Goal: Complete application form

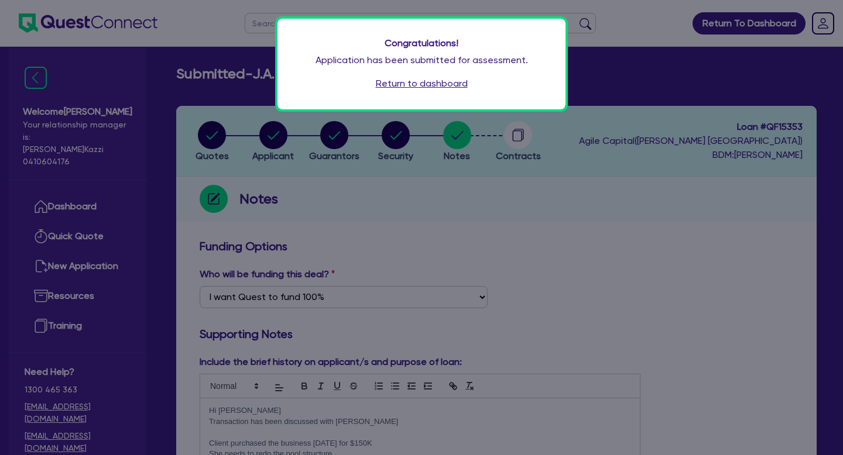
select select "Quest Finance - Own Book"
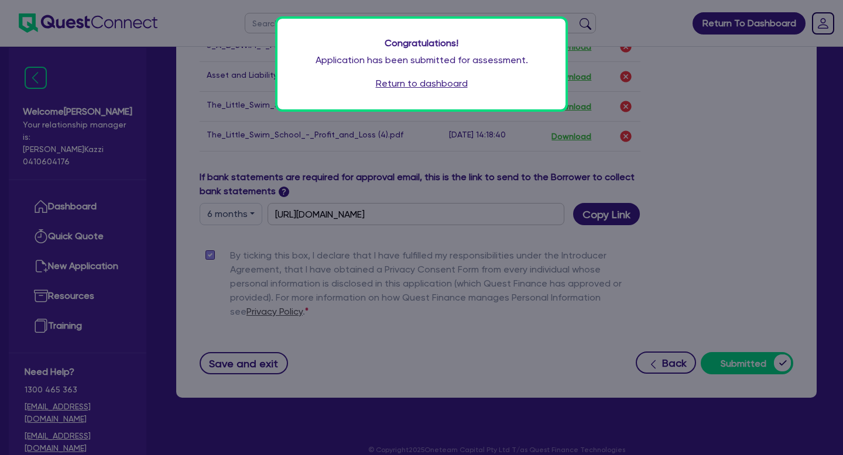
click at [424, 85] on link "Return to dashboard" at bounding box center [422, 84] width 92 height 14
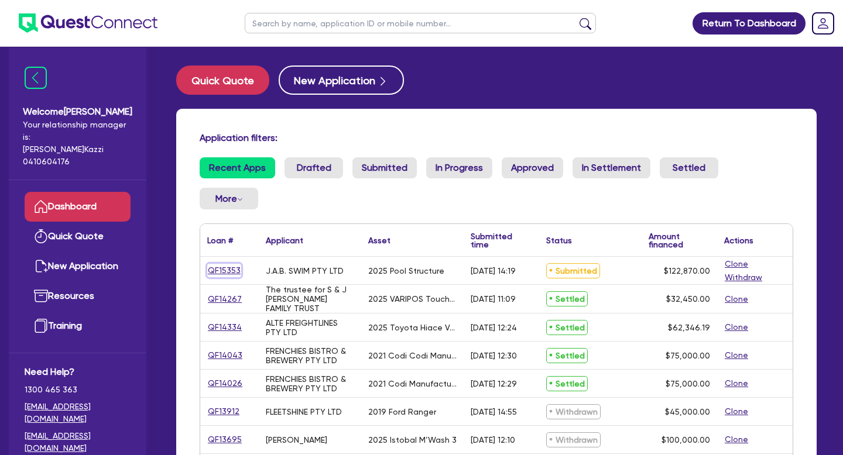
click at [222, 264] on link "QF15353" at bounding box center [224, 270] width 34 height 13
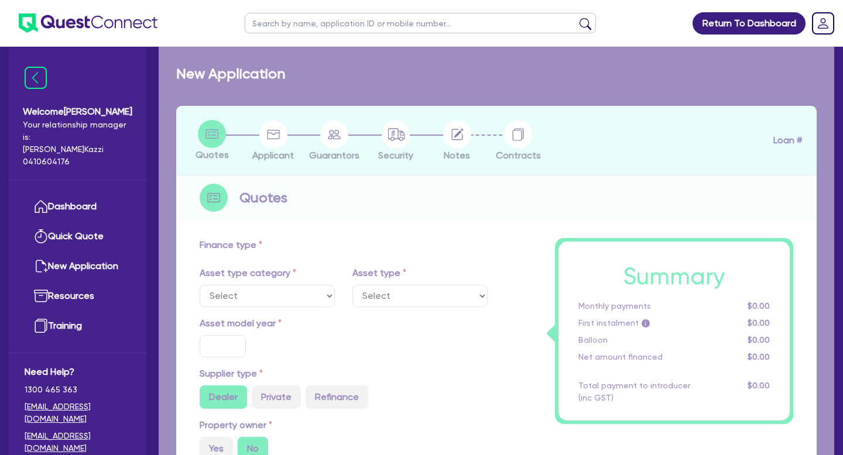
select select "TERTIARY_ASSETS"
type input "2025"
radio input "true"
type input "122,870"
type input "6"
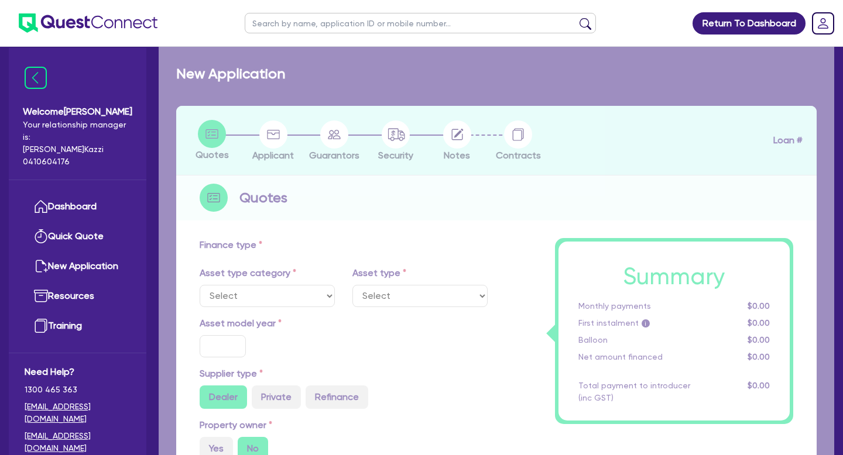
type input "7,372.2"
type input "17"
type input "300"
select select "OTHER_TERTIARY"
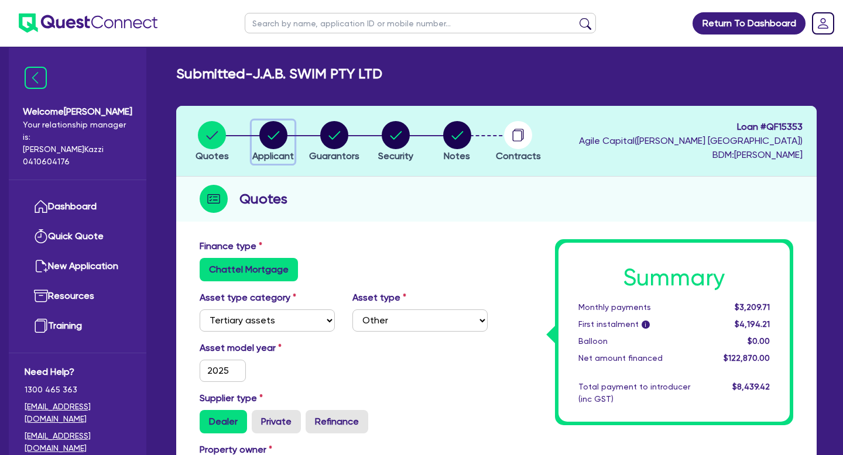
click at [278, 143] on circle "button" at bounding box center [273, 135] width 28 height 28
select select "COMPANY"
select select "ARTS_RECREATION"
select select "VENUE_OPERATORS"
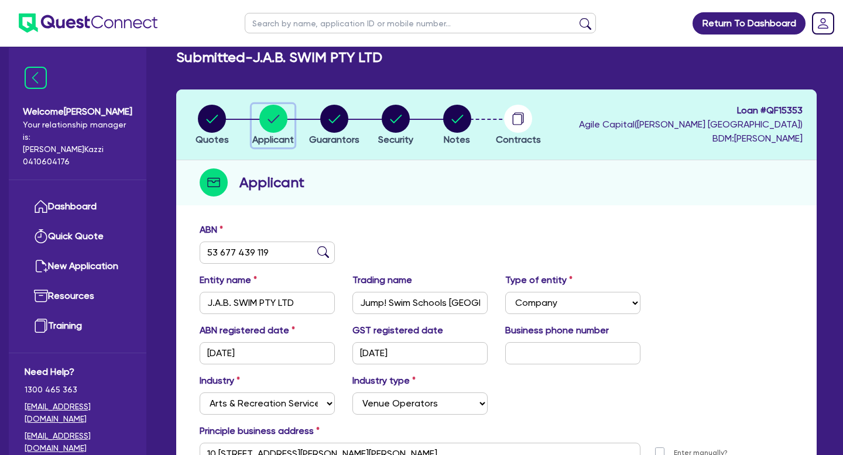
scroll to position [17, 0]
click at [449, 128] on circle "button" at bounding box center [457, 118] width 28 height 28
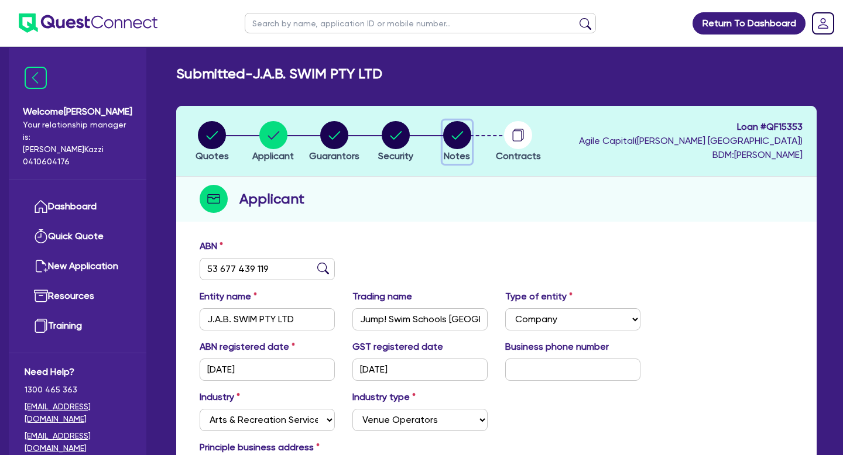
select select "Quest Finance - Own Book"
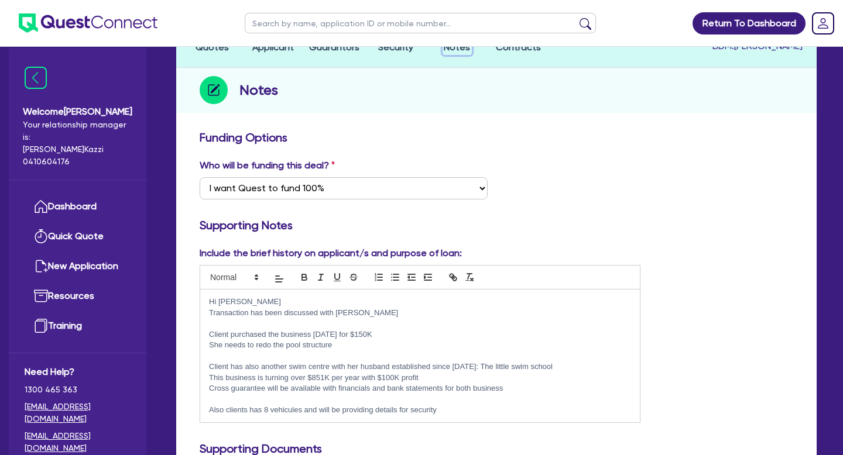
scroll to position [112, 0]
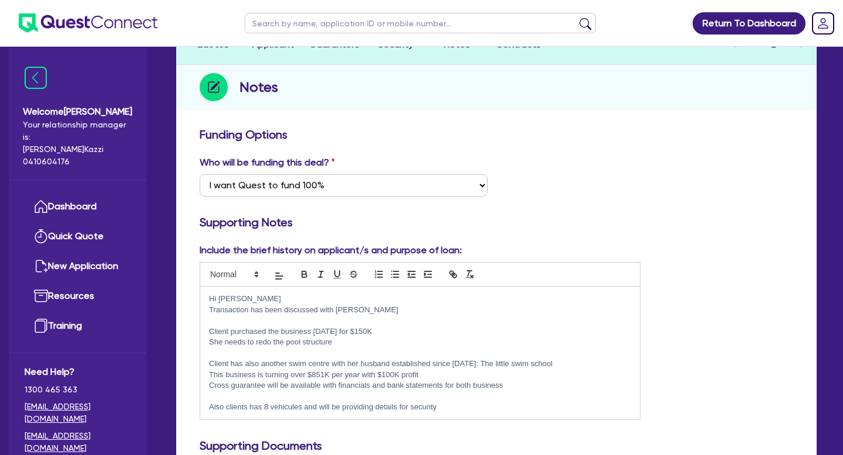
click at [220, 323] on p at bounding box center [420, 320] width 422 height 11
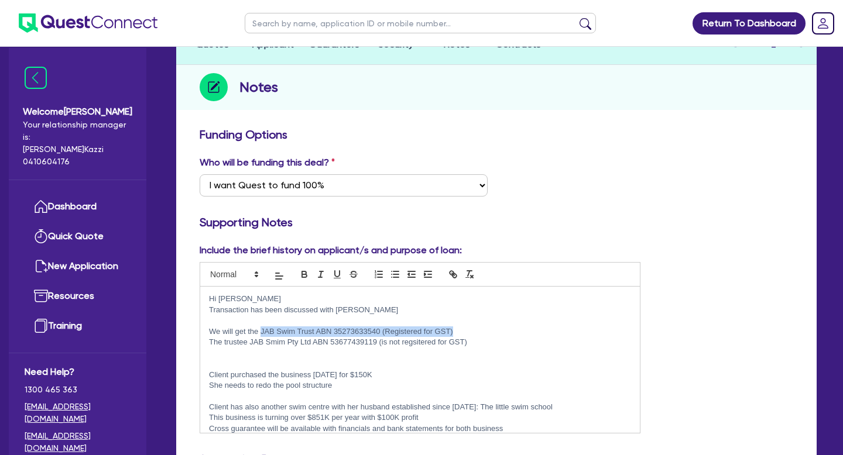
drag, startPoint x: 260, startPoint y: 332, endPoint x: 457, endPoint y: 329, distance: 197.2
click at [457, 329] on p "We will get the JAB Swim Trust ABN 35273633540 (Registered for GST)" at bounding box center [420, 332] width 422 height 11
click at [307, 275] on icon "button" at bounding box center [304, 274] width 11 height 11
click at [320, 359] on p at bounding box center [420, 364] width 422 height 11
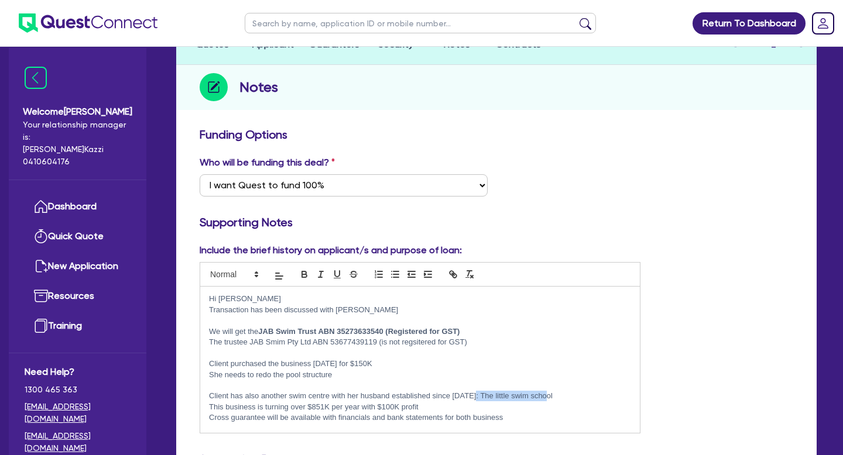
drag, startPoint x: 474, startPoint y: 397, endPoint x: 554, endPoint y: 397, distance: 80.2
click at [555, 398] on p "Client has also another swim centre with her husband established since 2018: Th…" at bounding box center [420, 396] width 422 height 11
click at [303, 276] on icon "button" at bounding box center [304, 274] width 11 height 11
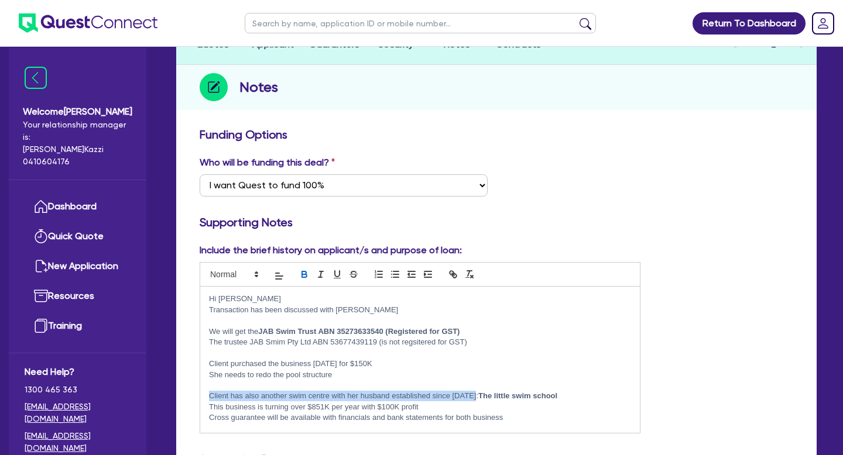
click at [561, 399] on p "Client has also another swim centre with her husband established since 2018: Th…" at bounding box center [420, 396] width 422 height 11
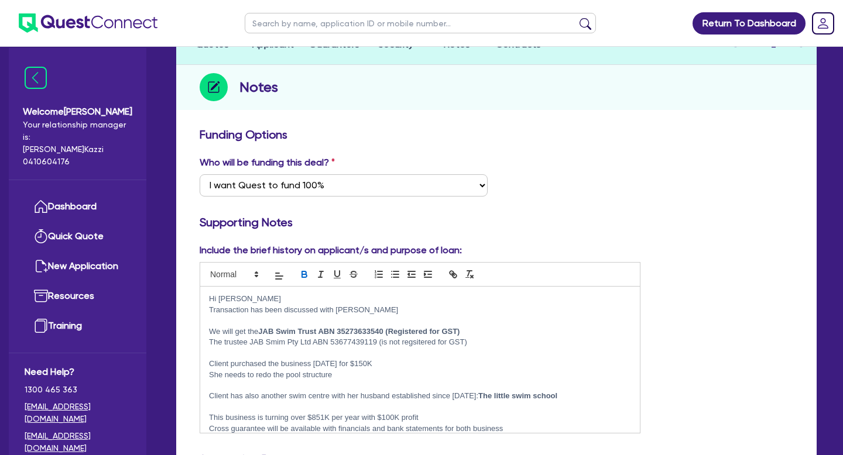
click at [472, 396] on p "Client has also another swim centre with her husband established since 2018: Th…" at bounding box center [420, 396] width 422 height 11
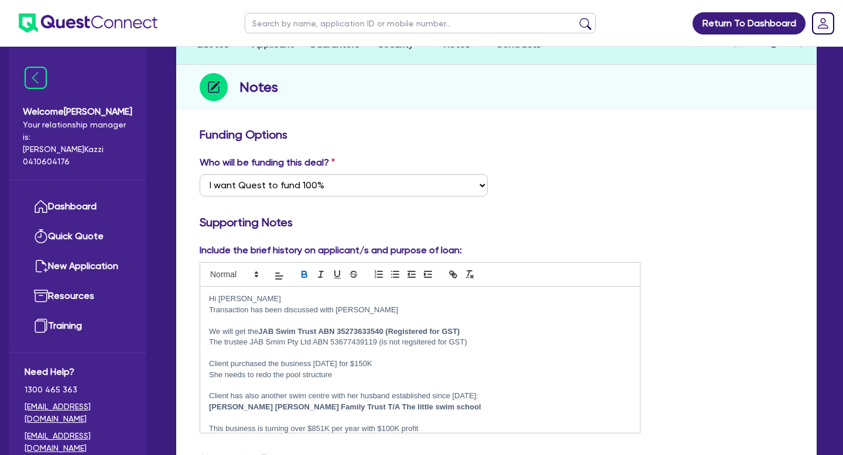
click at [414, 406] on p "[PERSON_NAME] [PERSON_NAME] Family Trust T/A The little swim school" at bounding box center [420, 407] width 422 height 11
drag, startPoint x: 438, startPoint y: 407, endPoint x: 328, endPoint y: 406, distance: 110.0
click at [325, 406] on p "Adkins Barber Family Trust T/A The little swim school Pty Ltd" at bounding box center [420, 407] width 422 height 11
copy strong "The little swim school Pty Ltd"
click at [445, 405] on p "Adkins Barber Family Trust T/A The little swim school Pty Ltd" at bounding box center [420, 407] width 422 height 11
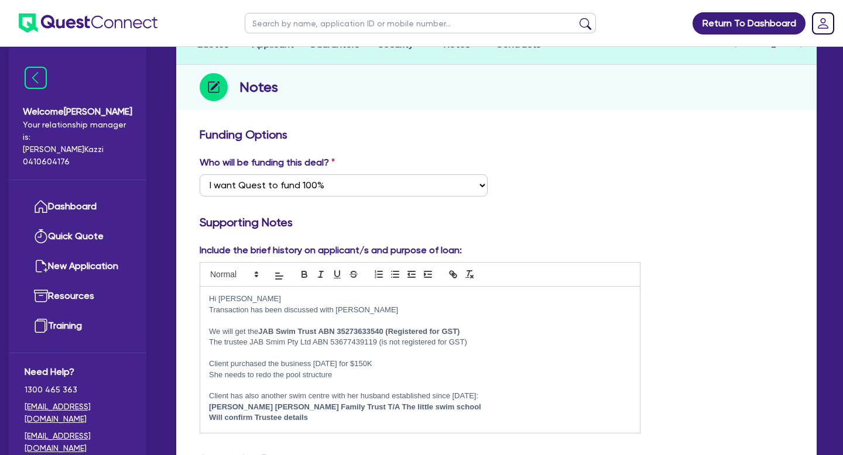
click at [259, 332] on p "We will get the JAB Swim Trust ABN 35273633540 (Registered for GST)" at bounding box center [420, 332] width 422 height 11
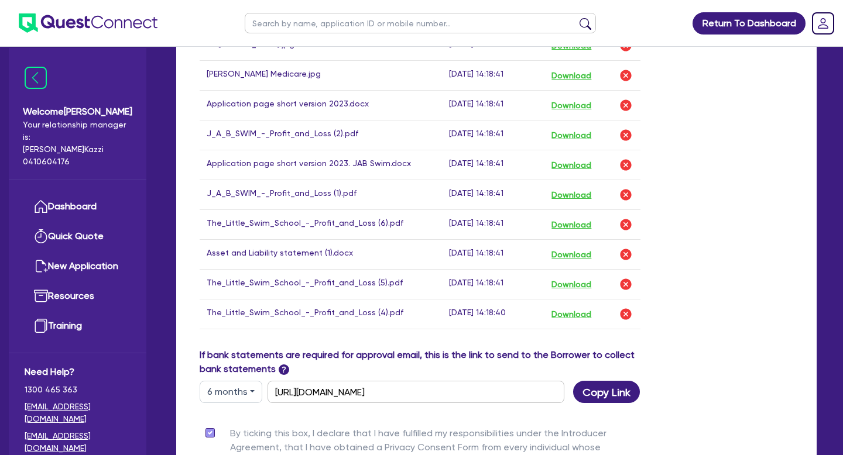
scroll to position [1039, 0]
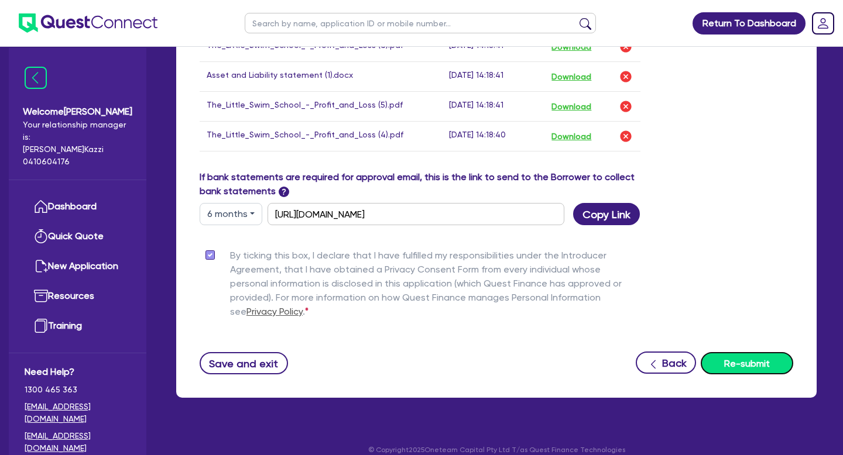
click at [747, 352] on button "Re-submit" at bounding box center [747, 363] width 92 height 22
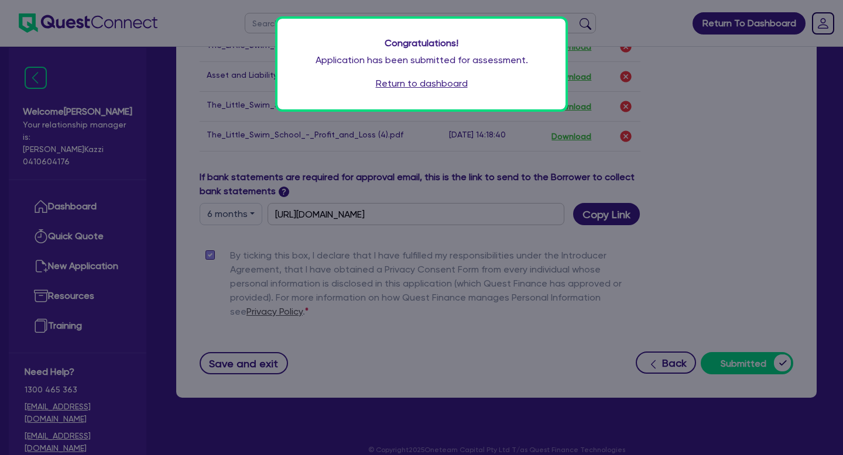
click at [420, 86] on link "Return to dashboard" at bounding box center [422, 84] width 92 height 14
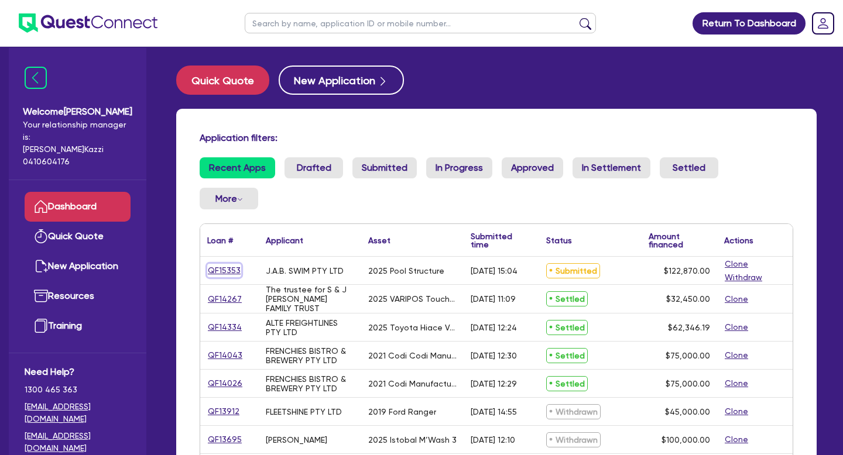
click at [226, 264] on link "QF15353" at bounding box center [224, 270] width 34 height 13
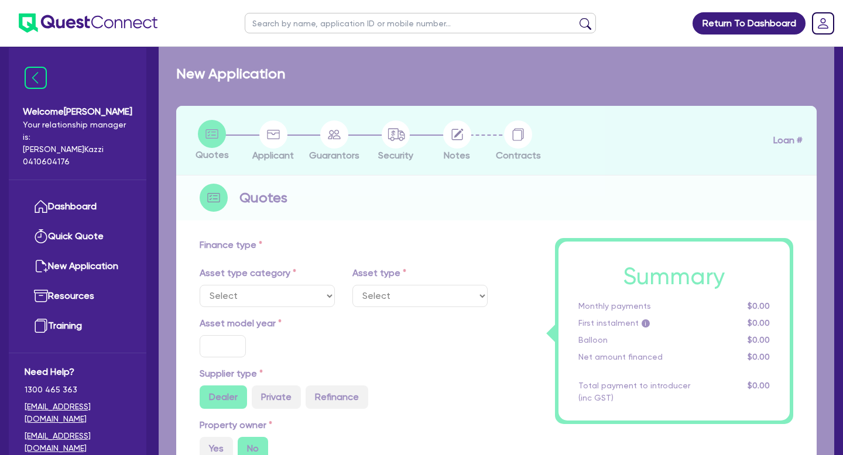
select select "TERTIARY_ASSETS"
type input "2025"
radio input "true"
type input "122,870"
type input "6"
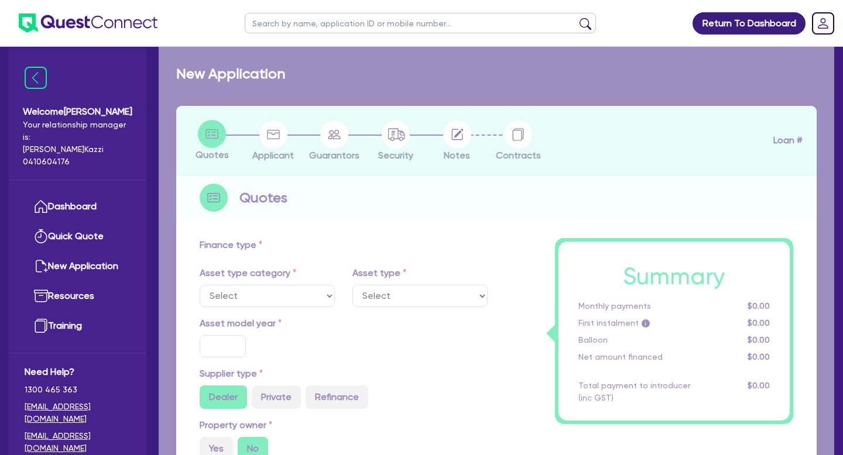
type input "7,372.2"
type input "17"
type input "300"
select select "OTHER_TERTIARY"
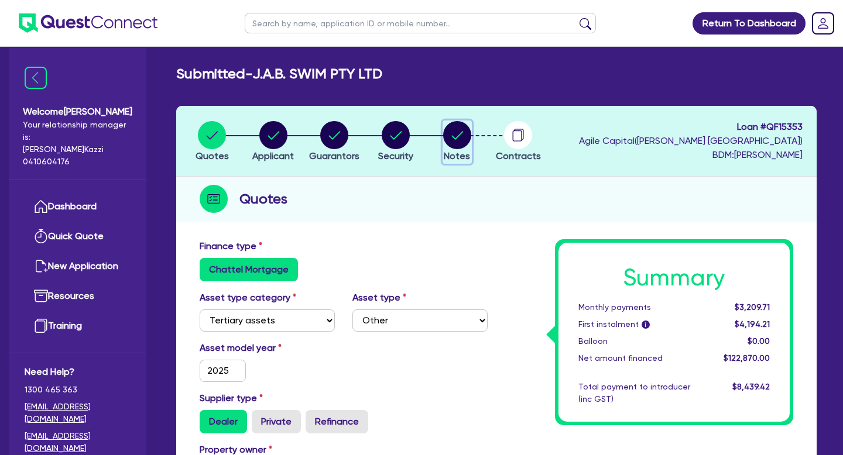
click at [462, 147] on circle "button" at bounding box center [457, 135] width 28 height 28
select select "Quest Finance - Own Book"
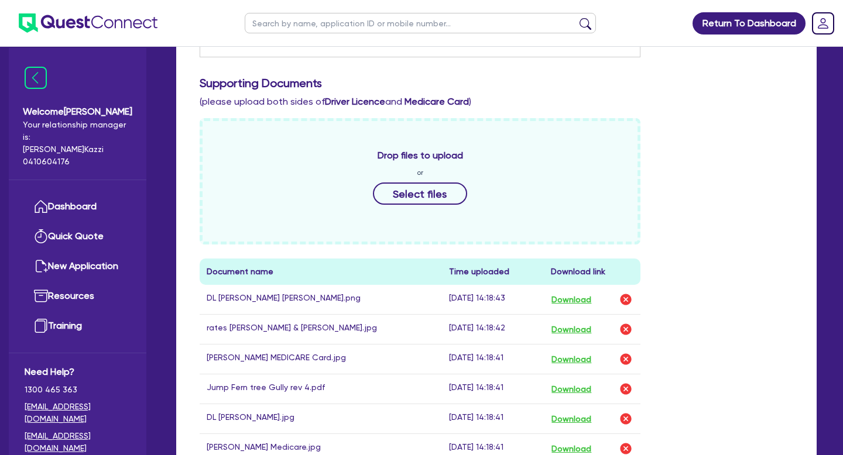
scroll to position [465, 0]
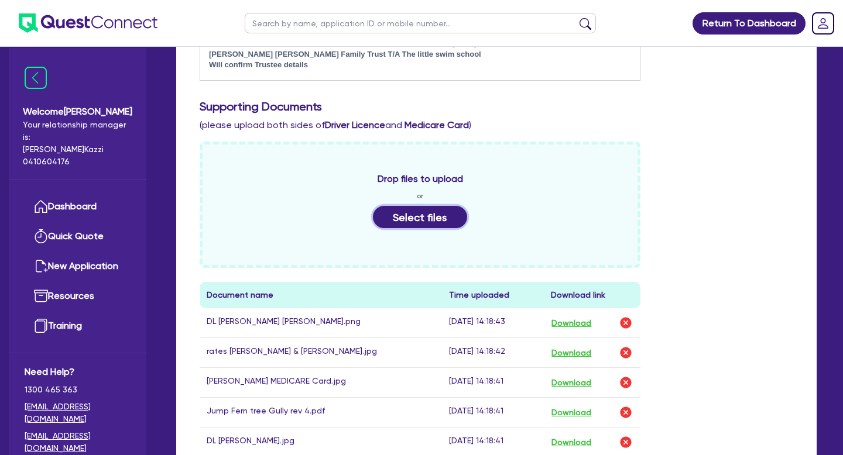
click at [423, 219] on button "Select files" at bounding box center [420, 217] width 95 height 22
click at [407, 217] on button "Select files" at bounding box center [420, 217] width 95 height 22
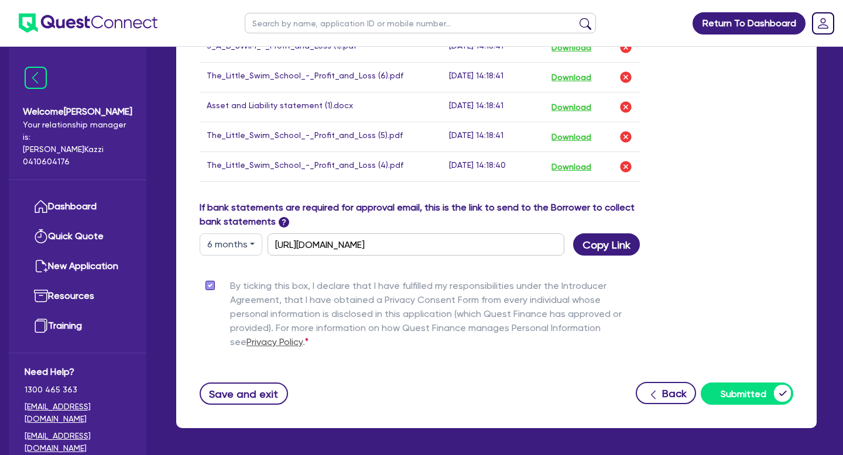
scroll to position [1138, 0]
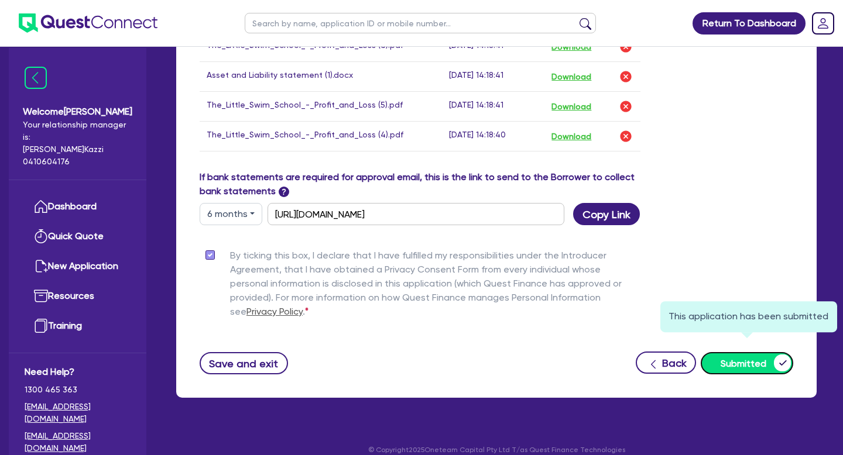
click at [735, 352] on button "Submitted" at bounding box center [747, 363] width 92 height 22
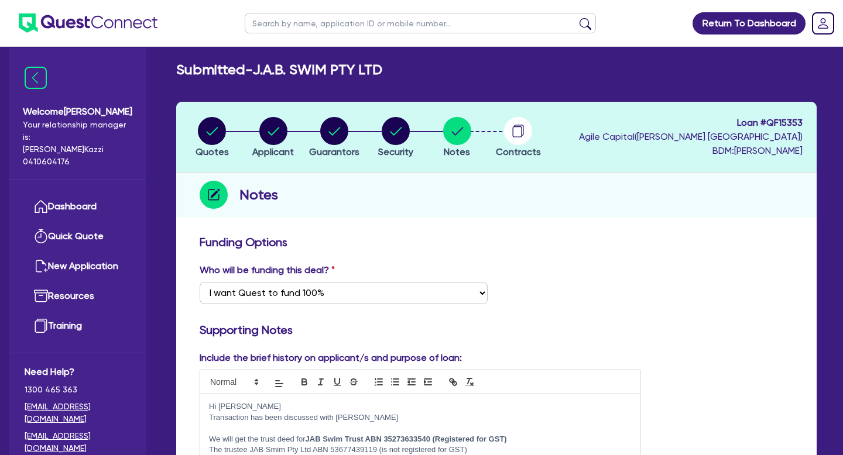
scroll to position [0, 0]
